Goal: Task Accomplishment & Management: Manage account settings

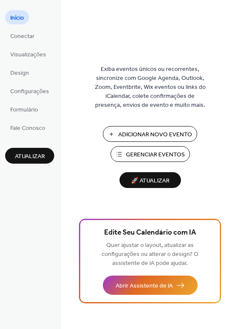
click at [150, 155] on span "Gerenciar Eventos" at bounding box center [155, 154] width 59 height 9
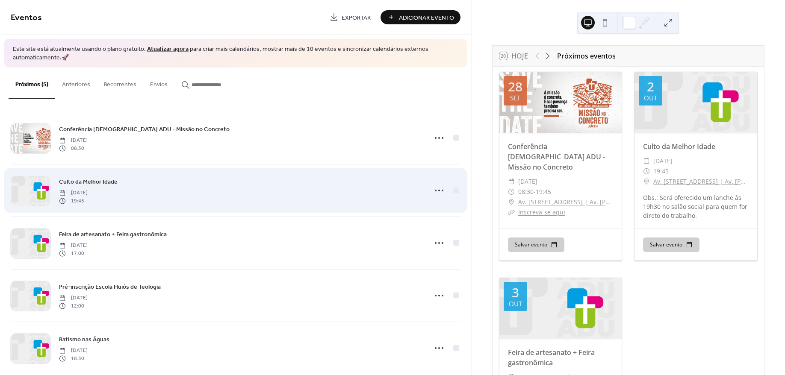
click at [31, 192] on div at bounding box center [31, 191] width 40 height 30
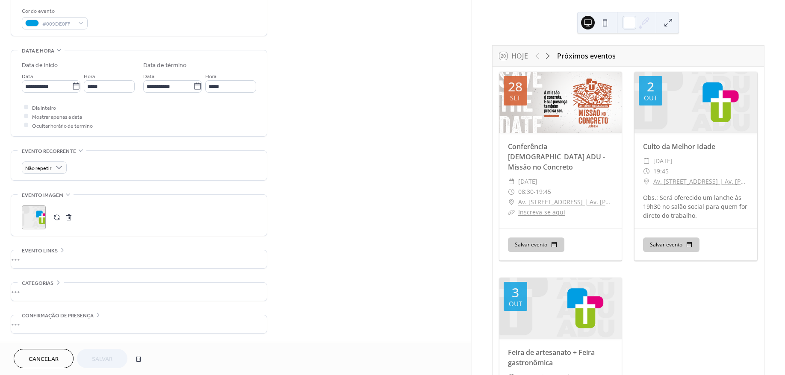
scroll to position [229, 0]
click at [29, 214] on div ";" at bounding box center [34, 217] width 24 height 24
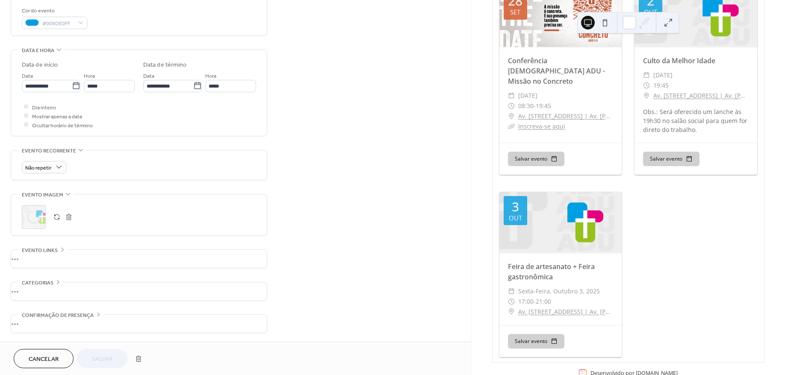
scroll to position [105, 0]
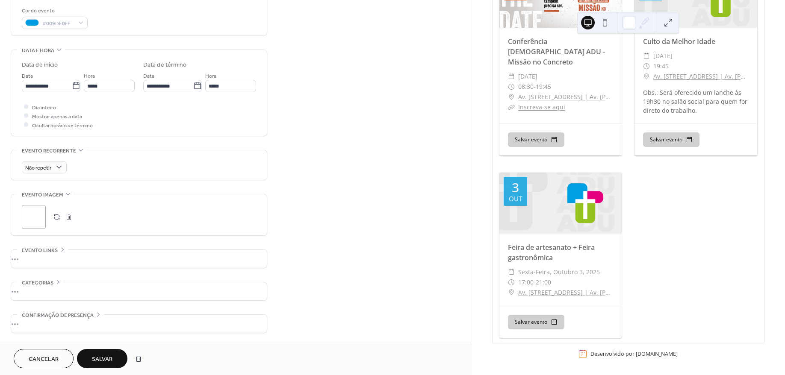
click at [109, 356] on span "Salvar" at bounding box center [102, 359] width 21 height 9
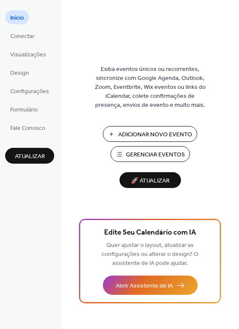
click at [137, 151] on span "Gerenciar Eventos" at bounding box center [155, 154] width 59 height 9
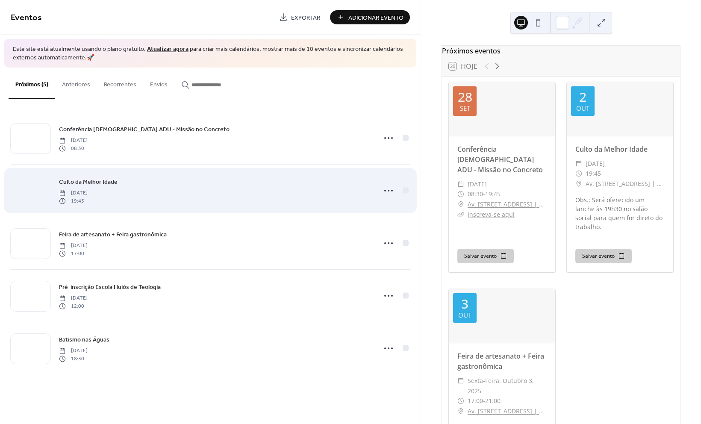
click at [37, 191] on div at bounding box center [31, 191] width 40 height 30
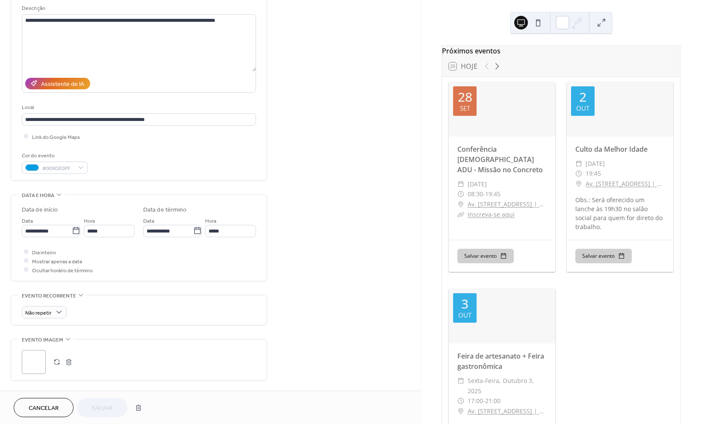
scroll to position [95, 0]
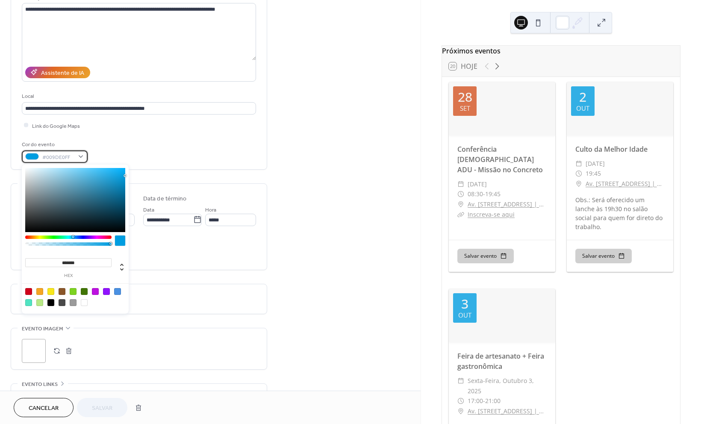
click at [75, 158] on div "#009DE0FF" at bounding box center [55, 156] width 66 height 12
click at [99, 201] on div at bounding box center [75, 200] width 100 height 64
click at [37, 291] on div at bounding box center [39, 291] width 7 height 7
type input "*******"
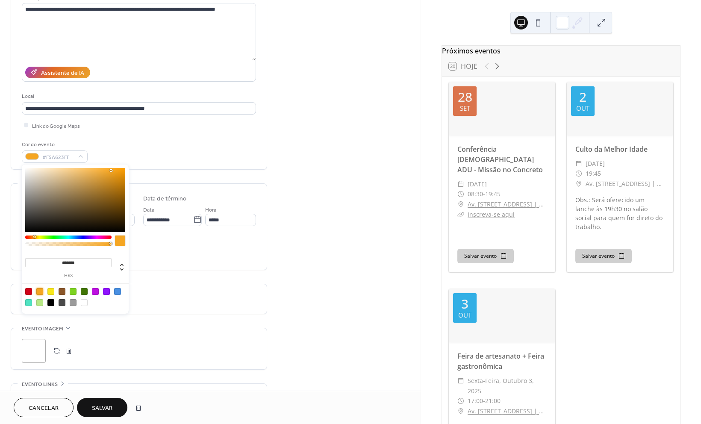
click at [103, 408] on span "Salvar" at bounding box center [102, 408] width 21 height 9
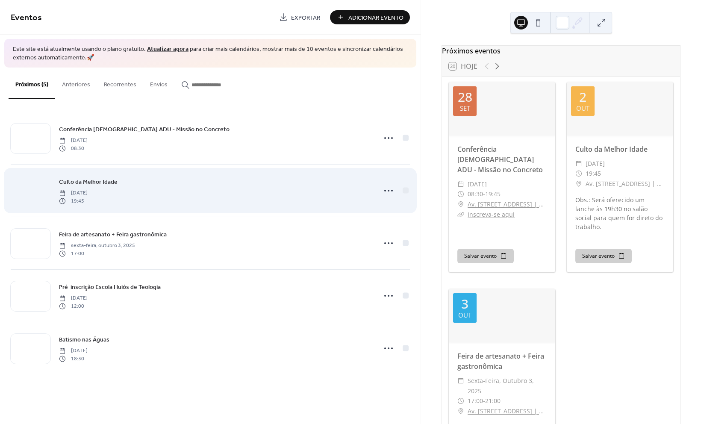
click at [36, 187] on div at bounding box center [31, 191] width 40 height 30
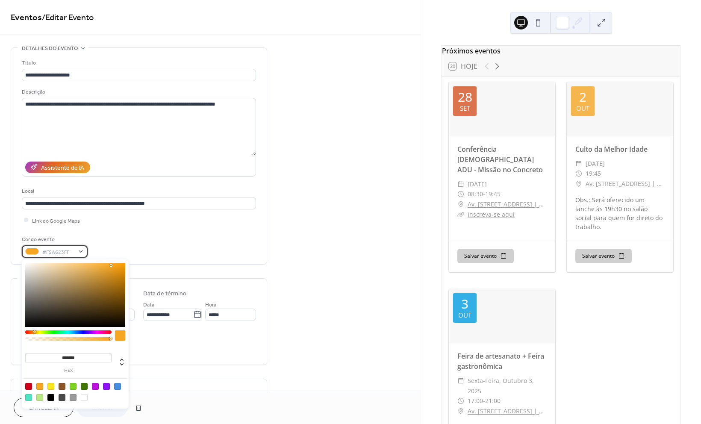
click at [44, 251] on span "#F5A623FF" at bounding box center [58, 251] width 32 height 9
click at [84, 274] on div at bounding box center [75, 295] width 100 height 64
drag, startPoint x: 93, startPoint y: 271, endPoint x: 105, endPoint y: 273, distance: 11.8
click at [96, 271] on div at bounding box center [75, 295] width 100 height 64
click at [114, 285] on div at bounding box center [75, 295] width 100 height 64
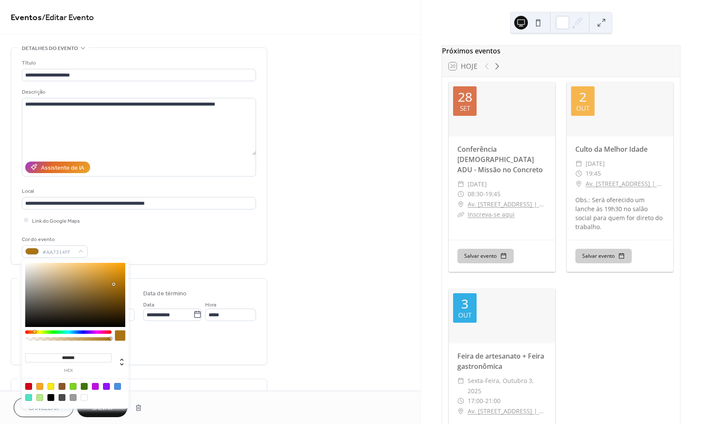
type input "*******"
click at [133, 346] on div "Dia inteiro Mostrar apenas a data Ocultar horário de término" at bounding box center [139, 344] width 234 height 27
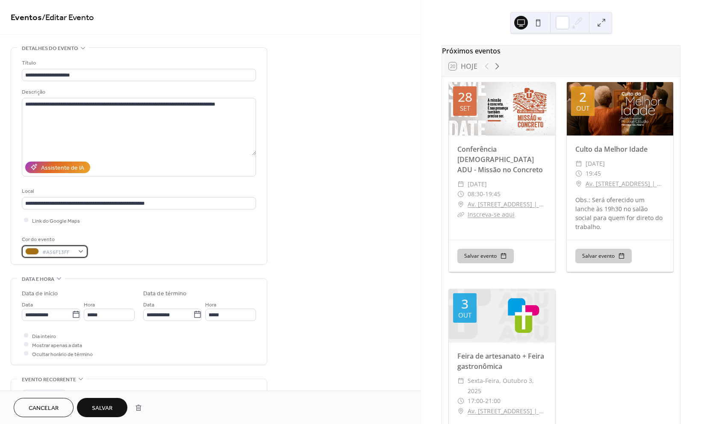
click at [60, 250] on span "#A56F13FF" at bounding box center [58, 251] width 32 height 9
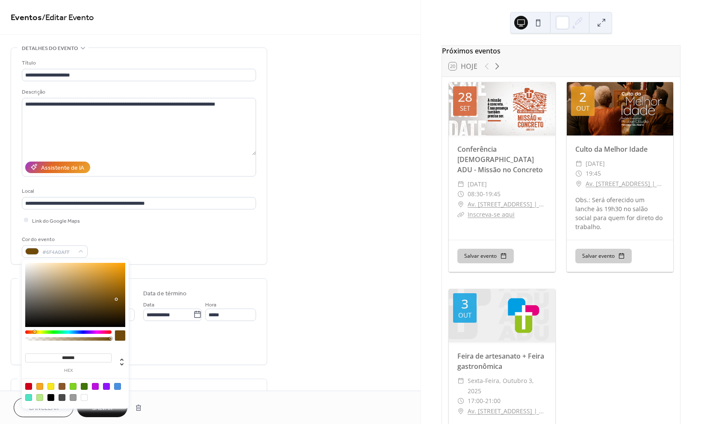
click at [116, 299] on div at bounding box center [75, 295] width 100 height 64
type input "*******"
click at [116, 287] on div at bounding box center [75, 295] width 100 height 64
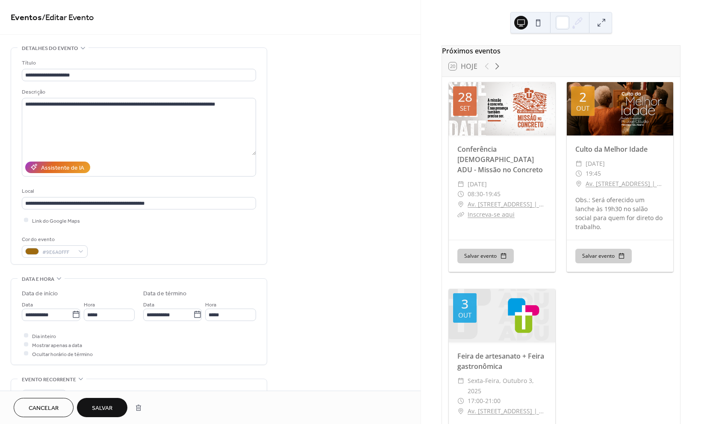
click at [141, 274] on div "**********" at bounding box center [139, 304] width 256 height 515
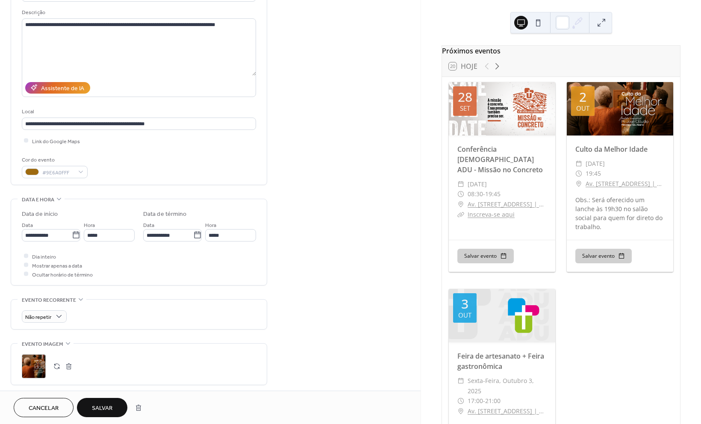
scroll to position [95, 0]
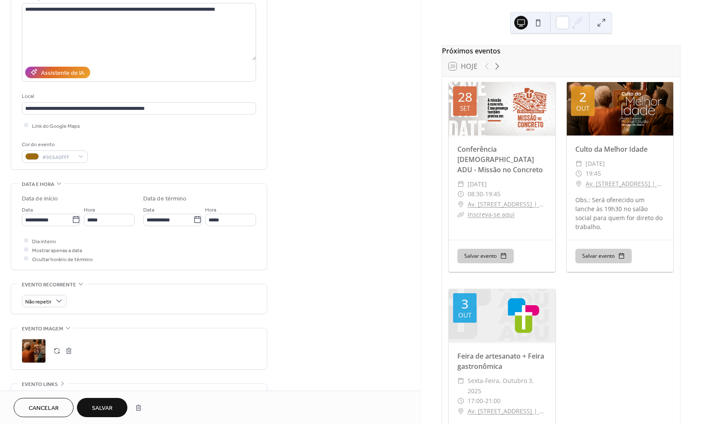
click at [102, 404] on span "Salvar" at bounding box center [102, 408] width 21 height 9
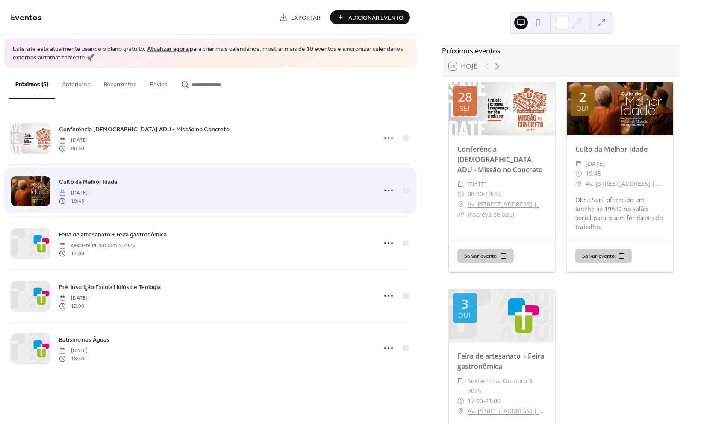
click at [36, 190] on div at bounding box center [31, 191] width 40 height 30
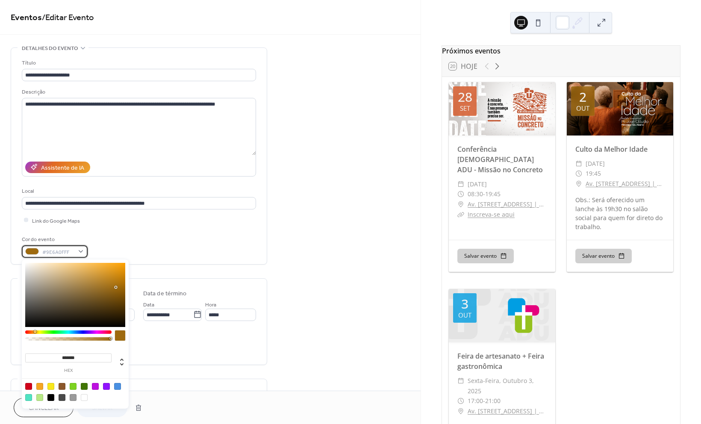
click at [67, 252] on span "#9E6A0FFF" at bounding box center [58, 251] width 32 height 9
click at [112, 281] on div at bounding box center [75, 295] width 100 height 64
click at [103, 279] on div at bounding box center [75, 295] width 100 height 64
type input "*******"
click at [99, 276] on div at bounding box center [75, 295] width 100 height 64
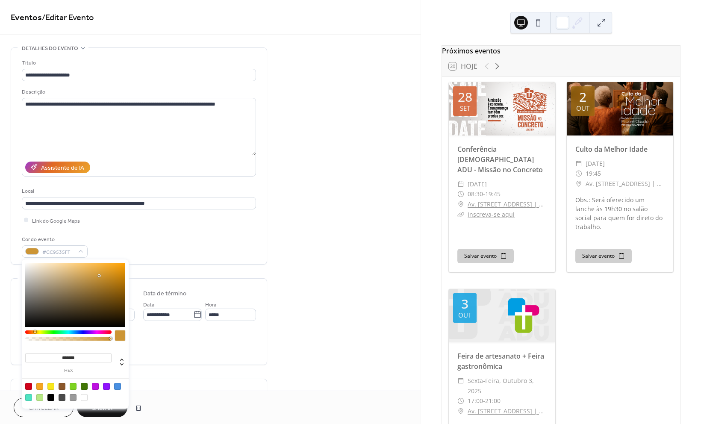
click at [166, 347] on div "Dia inteiro Mostrar apenas a data Ocultar horário de término" at bounding box center [139, 344] width 234 height 27
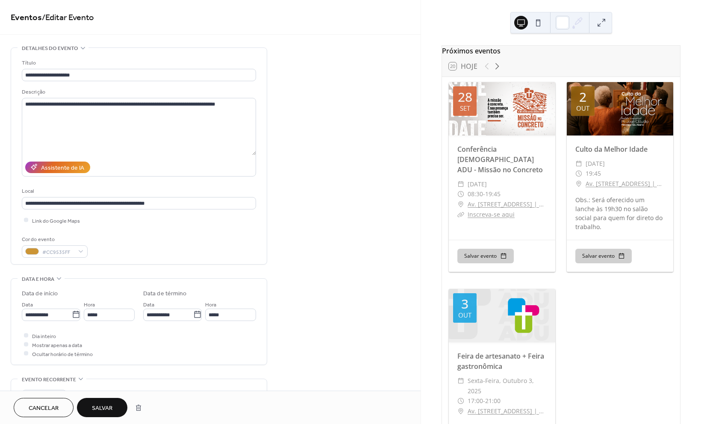
click at [102, 402] on button "Salvar" at bounding box center [102, 407] width 50 height 19
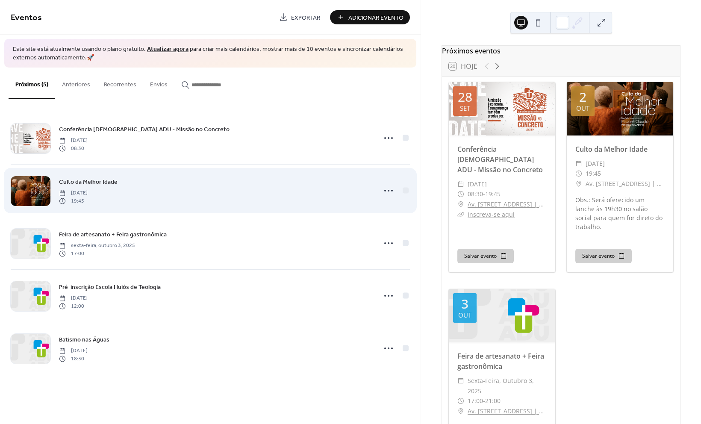
click at [44, 188] on div at bounding box center [31, 191] width 40 height 30
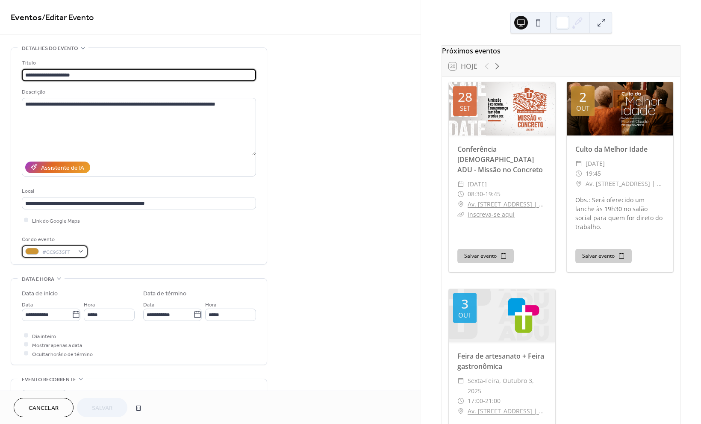
click at [51, 250] on span "#CC9535FF" at bounding box center [58, 251] width 32 height 9
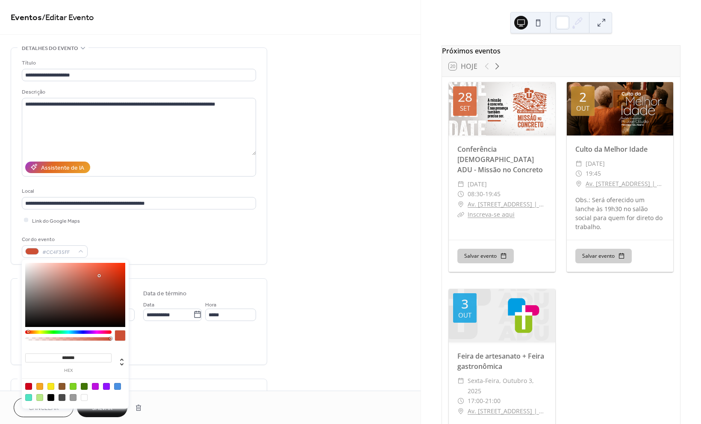
type input "*******"
click at [31, 332] on div at bounding box center [68, 331] width 86 height 3
click at [150, 342] on div "Dia inteiro Mostrar apenas a data Ocultar horário de término" at bounding box center [139, 344] width 234 height 27
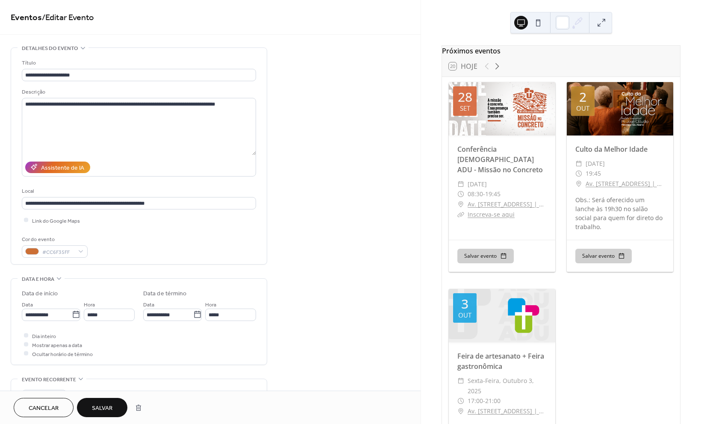
click at [103, 411] on span "Salvar" at bounding box center [102, 408] width 21 height 9
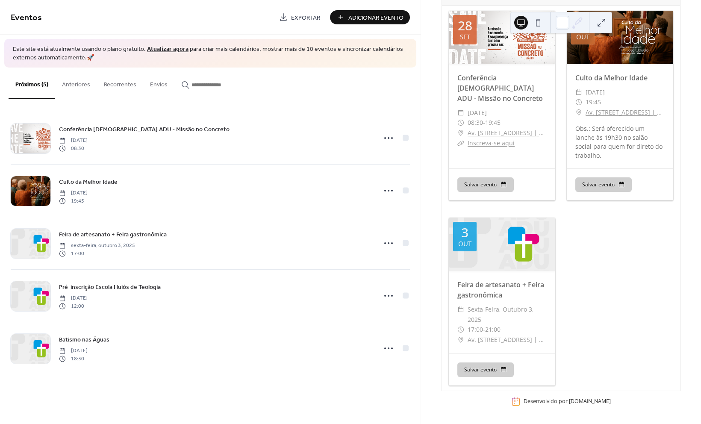
scroll to position [76, 0]
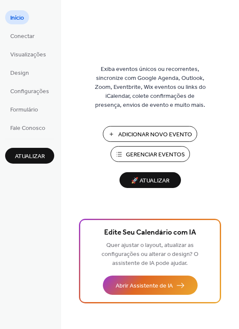
click at [138, 154] on span "Gerenciar Eventos" at bounding box center [155, 154] width 59 height 9
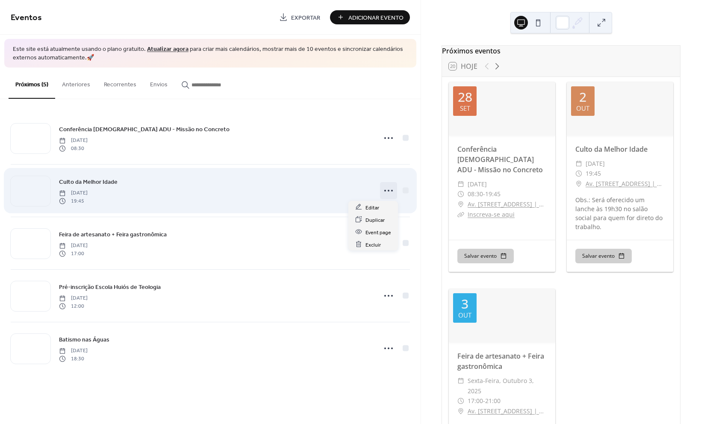
click at [389, 191] on icon at bounding box center [389, 191] width 14 height 14
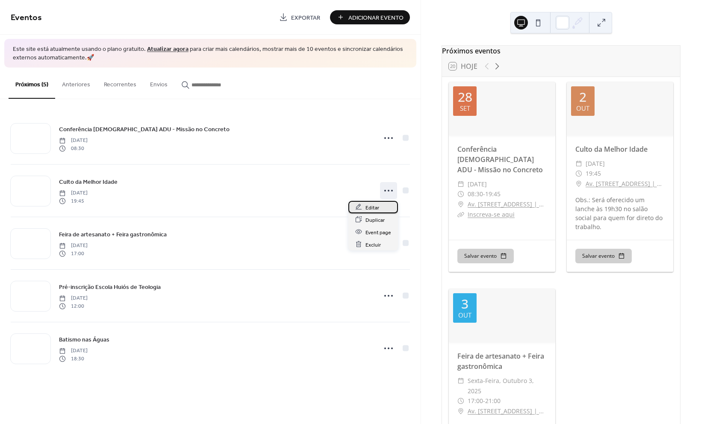
click at [381, 210] on div "Editar" at bounding box center [373, 207] width 50 height 12
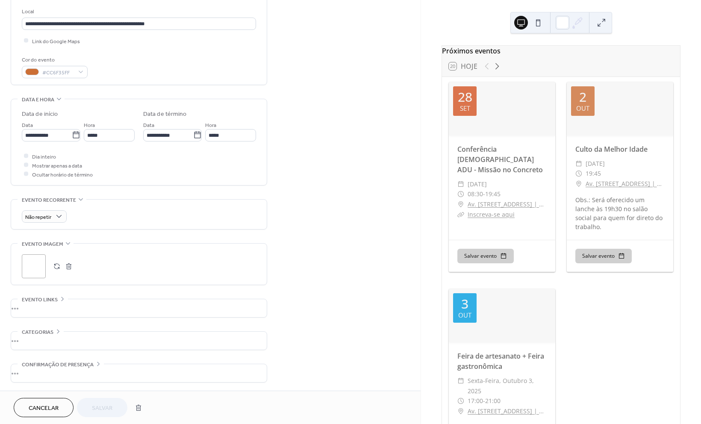
scroll to position [180, 0]
click at [39, 264] on div ";" at bounding box center [34, 266] width 24 height 24
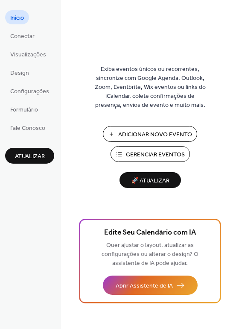
click at [156, 148] on button "Gerenciar Eventos" at bounding box center [150, 154] width 79 height 16
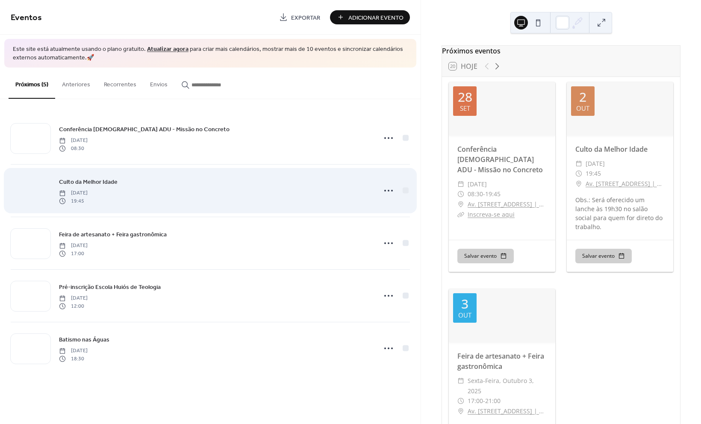
click at [42, 192] on div at bounding box center [31, 191] width 40 height 30
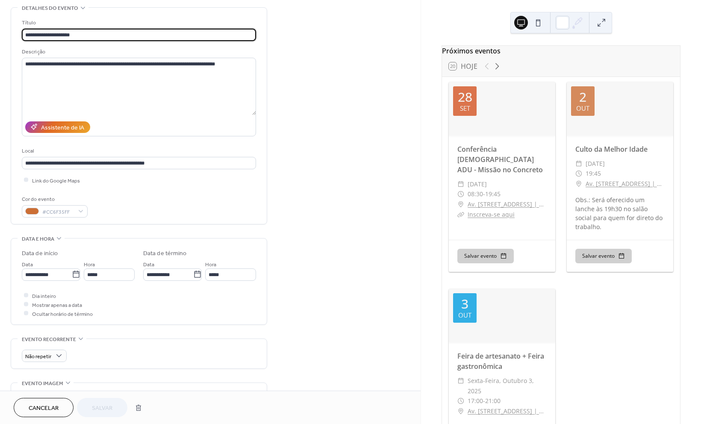
scroll to position [180, 0]
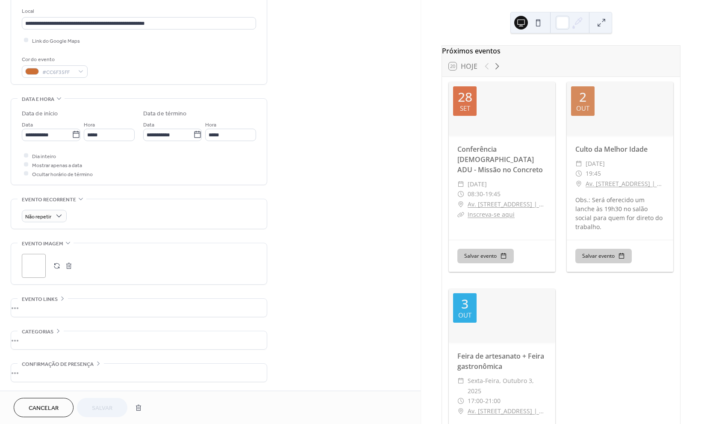
click at [32, 265] on div ";" at bounding box center [34, 266] width 24 height 24
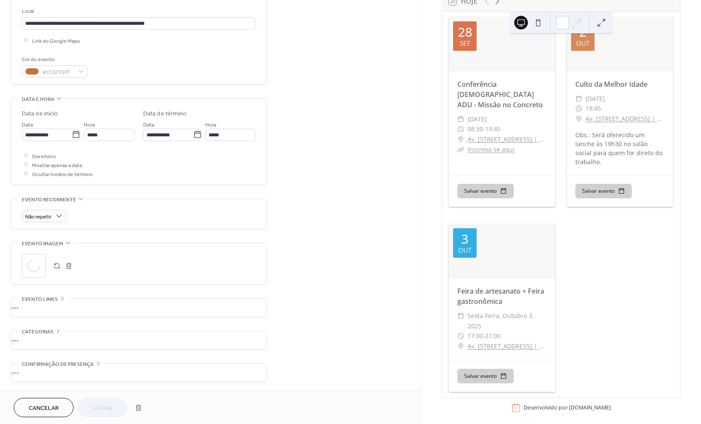
scroll to position [76, 0]
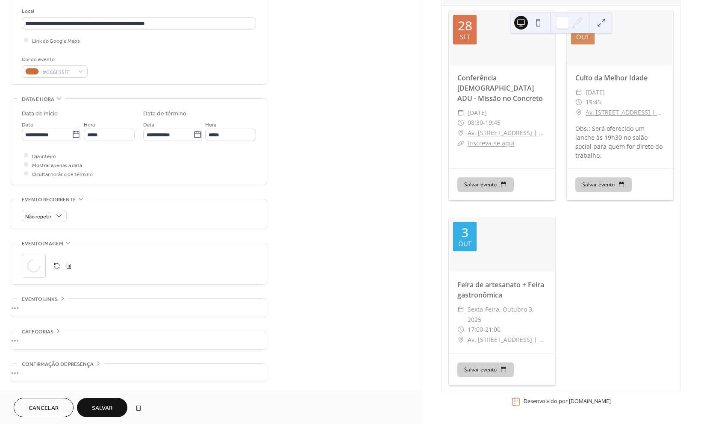
click at [106, 407] on span "Salvar" at bounding box center [102, 408] width 21 height 9
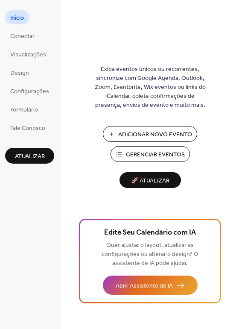
click at [149, 151] on span "Gerenciar Eventos" at bounding box center [155, 154] width 59 height 9
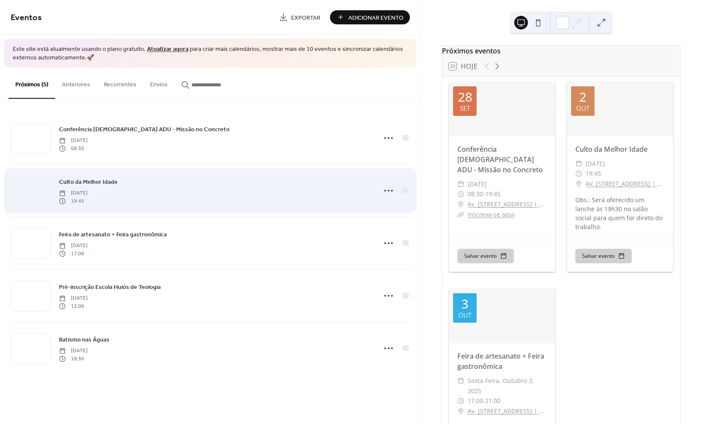
click at [28, 182] on div at bounding box center [31, 191] width 40 height 30
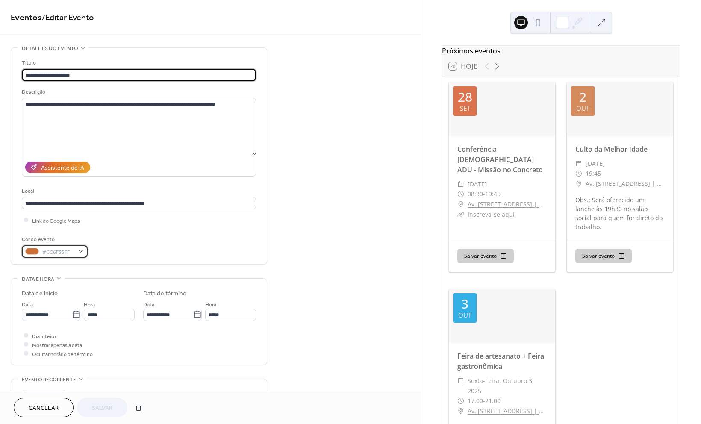
click at [64, 253] on span "#CC6F35FF" at bounding box center [58, 251] width 32 height 9
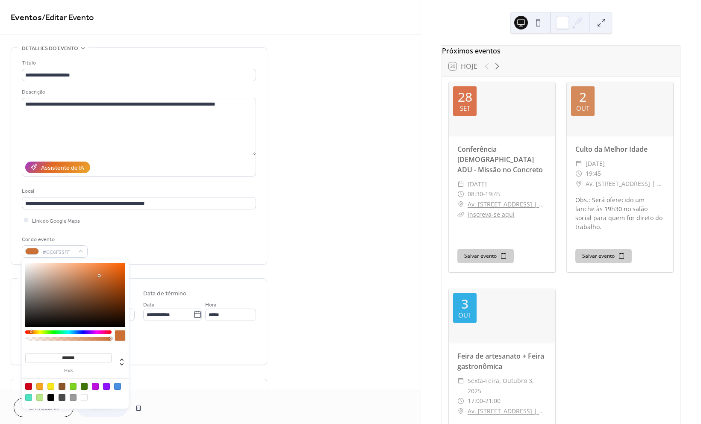
click at [94, 356] on input "*******" at bounding box center [68, 357] width 86 height 9
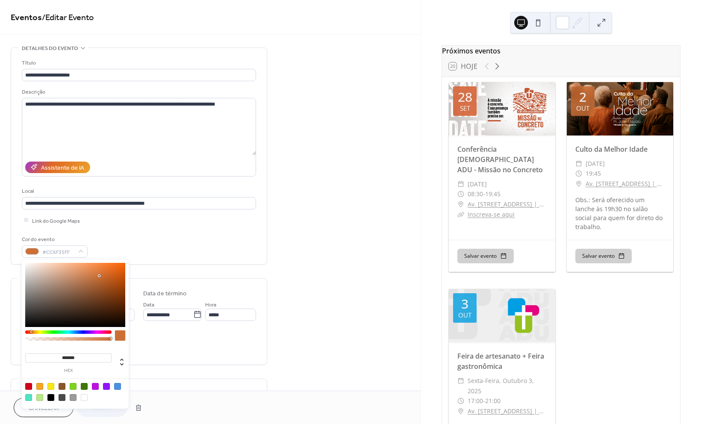
click at [94, 356] on input "*******" at bounding box center [68, 357] width 86 height 9
paste input
type input "******"
click at [312, 288] on div "**********" at bounding box center [210, 308] width 420 height 523
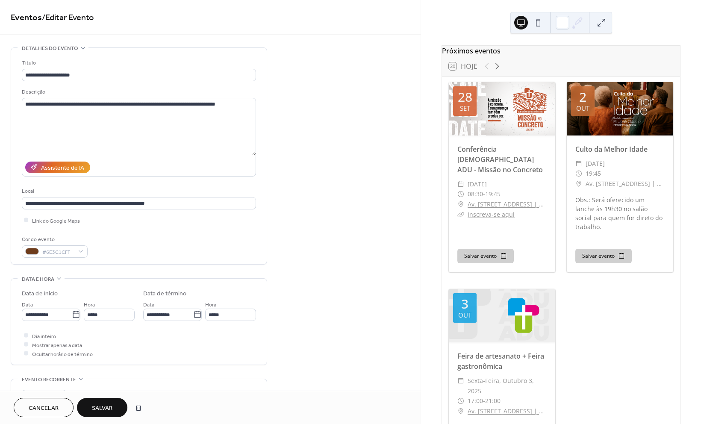
click at [105, 406] on span "Salvar" at bounding box center [102, 408] width 21 height 9
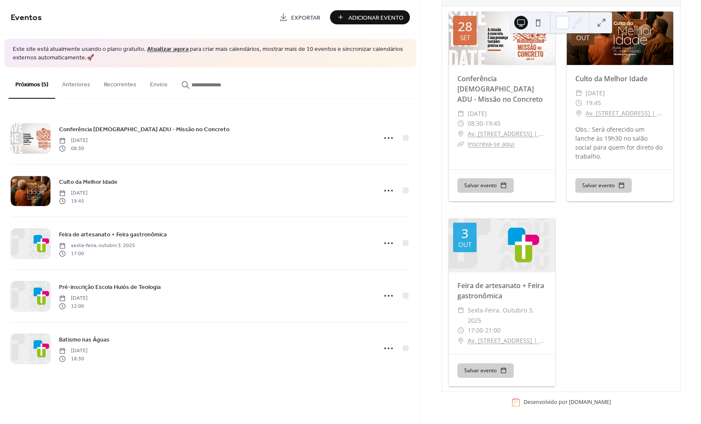
scroll to position [76, 0]
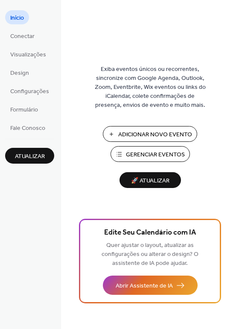
click at [162, 154] on span "Gerenciar Eventos" at bounding box center [155, 154] width 59 height 9
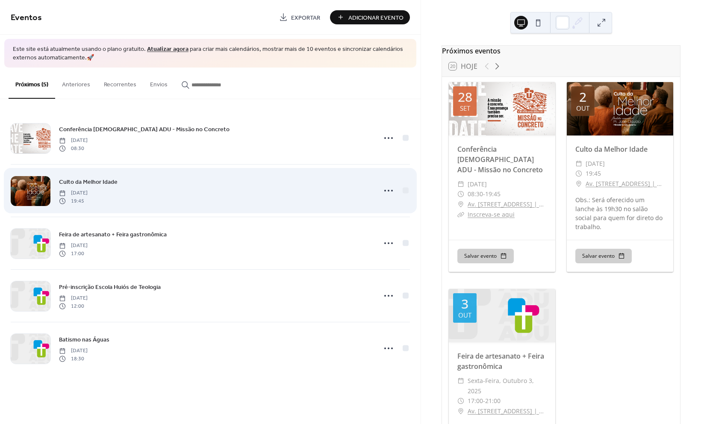
click at [35, 185] on div at bounding box center [31, 191] width 40 height 30
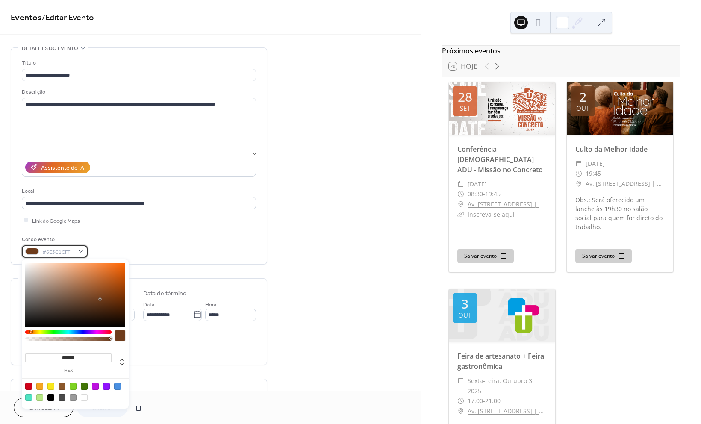
click at [50, 249] on span "#6E3C1CFF" at bounding box center [58, 251] width 32 height 9
click at [90, 352] on div "******* hex" at bounding box center [68, 362] width 86 height 21
click at [87, 360] on input "*******" at bounding box center [68, 357] width 86 height 9
click at [88, 360] on input "*******" at bounding box center [68, 357] width 86 height 9
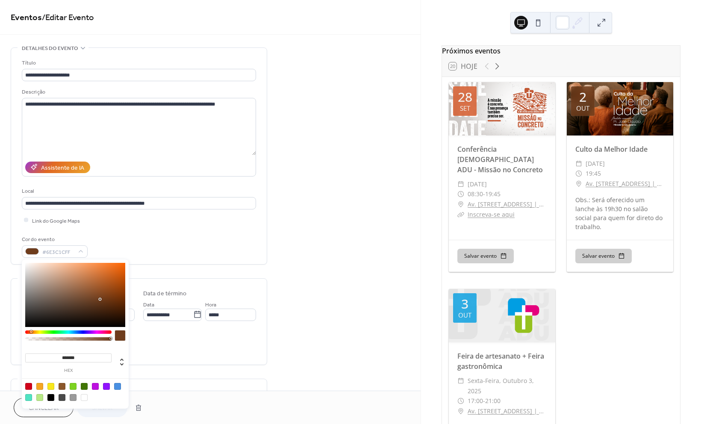
paste input
type input "*******"
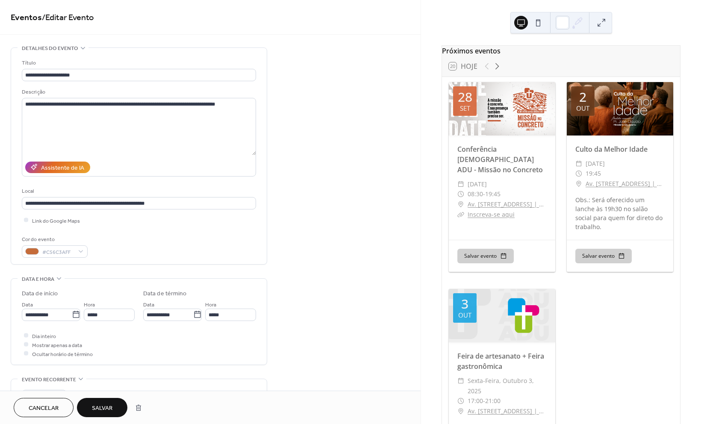
click at [165, 350] on div "Dia inteiro Mostrar apenas a data Ocultar horário de término" at bounding box center [139, 344] width 234 height 27
click at [109, 406] on span "Salvar" at bounding box center [102, 408] width 21 height 9
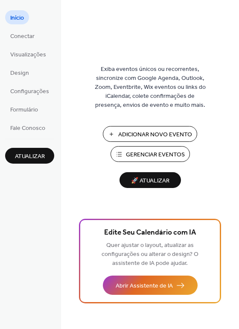
click at [148, 155] on span "Gerenciar Eventos" at bounding box center [155, 154] width 59 height 9
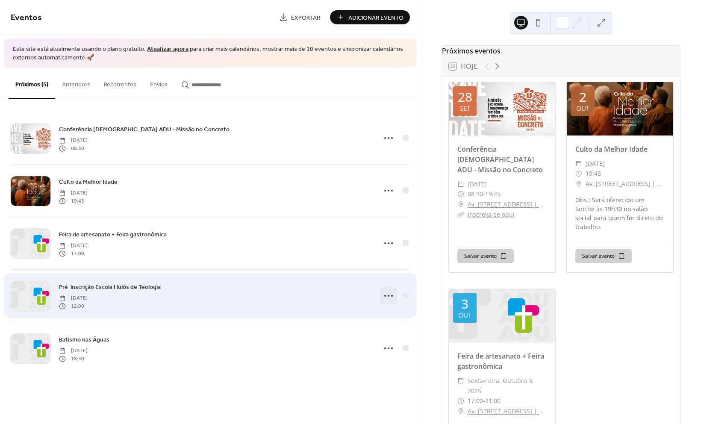
click at [391, 297] on icon at bounding box center [389, 296] width 14 height 14
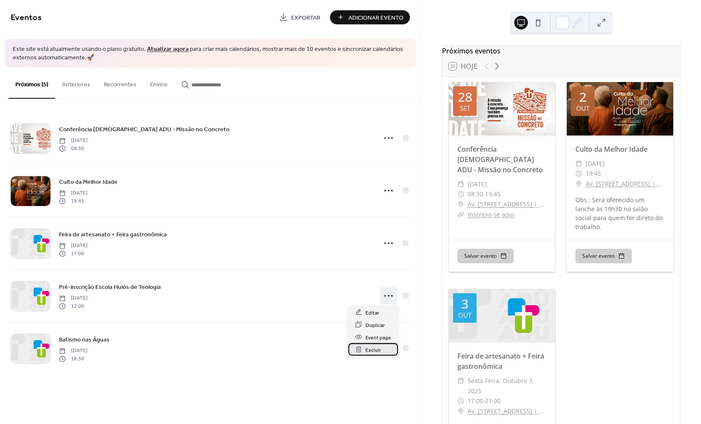
click at [377, 346] on span "Excluir" at bounding box center [372, 349] width 15 height 9
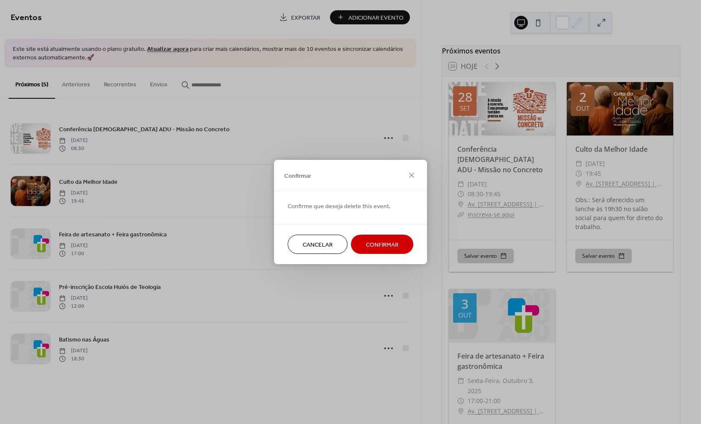
click at [379, 252] on button "Confirmar" at bounding box center [382, 244] width 62 height 19
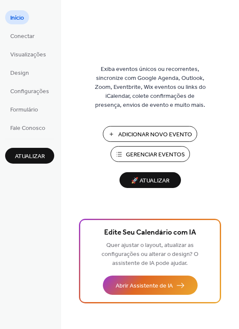
click at [157, 184] on span "🚀 Atualizar" at bounding box center [150, 181] width 51 height 12
